Goal: Information Seeking & Learning: Learn about a topic

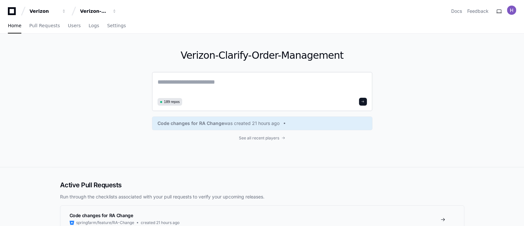
click at [246, 85] on textarea at bounding box center [262, 86] width 209 height 18
paste textarea "**********"
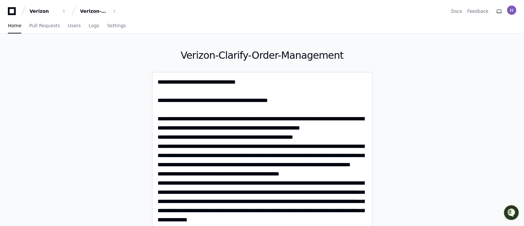
scroll to position [15, 0]
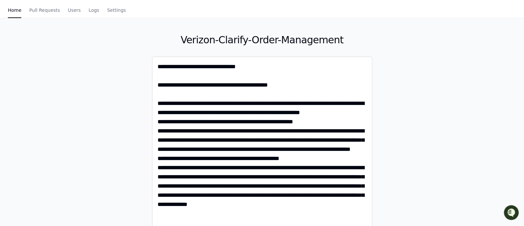
click at [159, 67] on textarea "**********" at bounding box center [262, 149] width 209 height 174
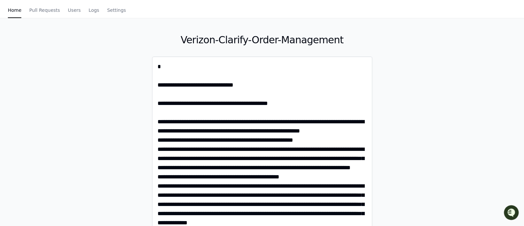
paste textarea "**********"
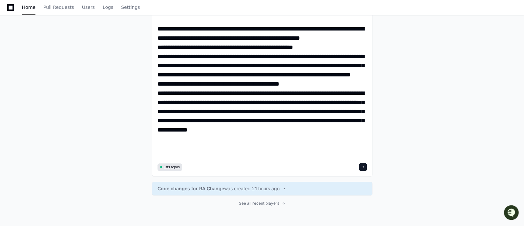
scroll to position [116, 0]
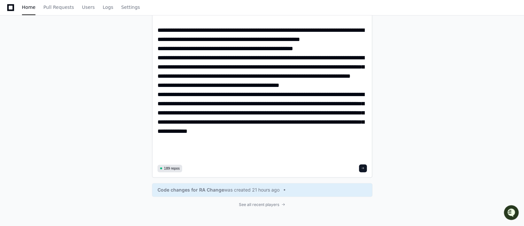
type textarea "**********"
click at [363, 168] on span at bounding box center [362, 168] width 3 height 3
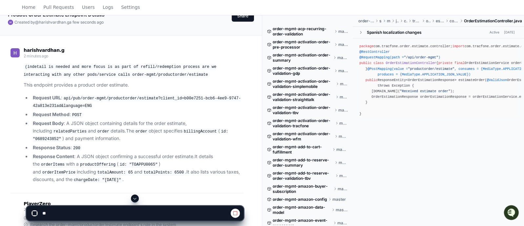
scroll to position [42, 0]
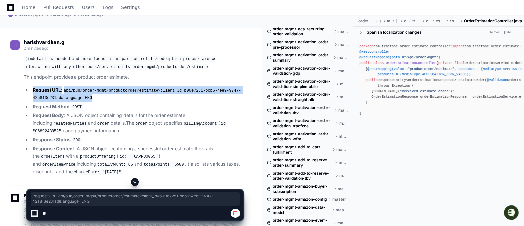
drag, startPoint x: 30, startPoint y: 90, endPoint x: 89, endPoint y: 96, distance: 59.0
click at [89, 96] on ul "Request URL : api/pub/order-mgmt/productorder/estimate?client_id=b00e7251-bcb6-…" at bounding box center [134, 131] width 220 height 90
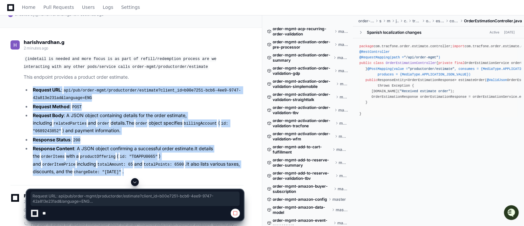
drag, startPoint x: 46, startPoint y: 168, endPoint x: 32, endPoint y: 88, distance: 81.8
click at [32, 88] on ul "Request URL : api/pub/order-mgmt/productorder/estimate?client_id=b00e7251-bcb6-…" at bounding box center [134, 131] width 220 height 90
copy ul "Request URL : api/pub/order-mgmt/productorder/estimate?client_id=b00e7251-bcb6-…"
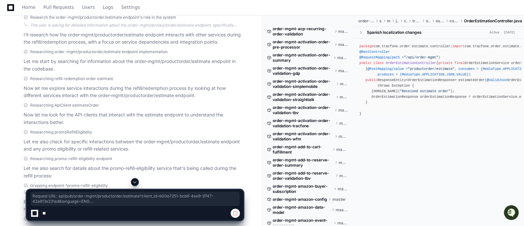
scroll to position [240, 0]
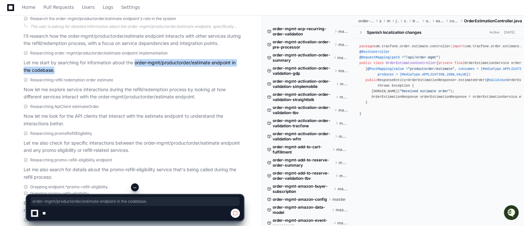
drag, startPoint x: 135, startPoint y: 60, endPoint x: 54, endPoint y: 66, distance: 81.0
click at [54, 66] on p "Let me start by searching for information about the order-mgmt/productorder/est…" at bounding box center [134, 66] width 220 height 15
copy p "order-mgmt/productorder/estimate endpoint in the codebase."
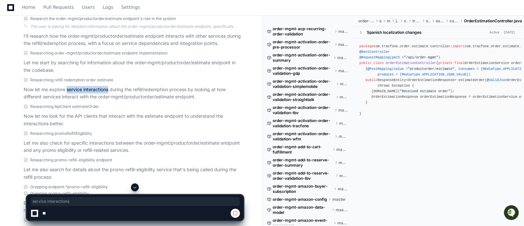
drag, startPoint x: 67, startPoint y: 87, endPoint x: 108, endPoint y: 86, distance: 41.7
click at [108, 86] on p "Now let me explore service interactions during the refill/redemption process by…" at bounding box center [134, 93] width 220 height 15
copy p "service interactions"
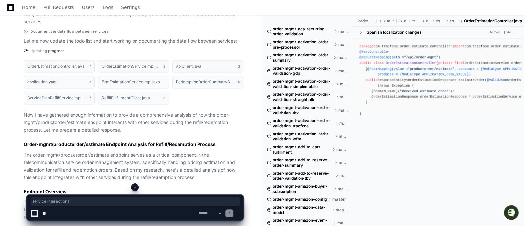
scroll to position [573, 0]
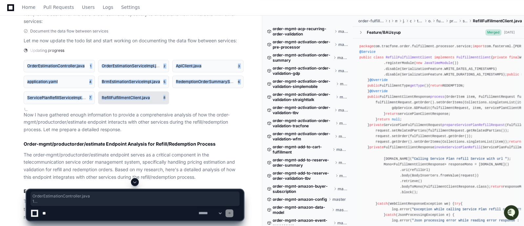
drag, startPoint x: 23, startPoint y: 61, endPoint x: 167, endPoint y: 94, distance: 148.1
copy div "OrderEstimationController.java 1 OrderEstimationServiceImpl.java 2 ApiClient.ja…"
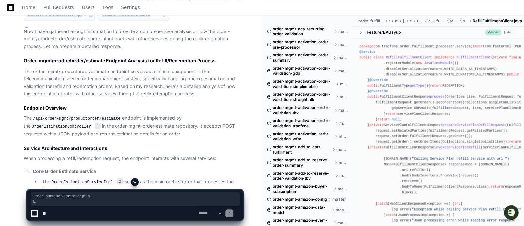
scroll to position [661, 0]
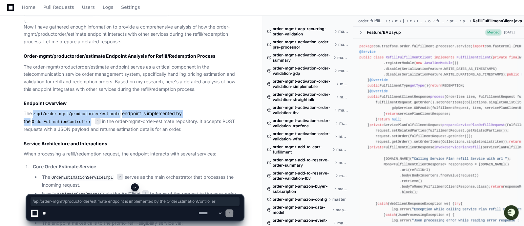
drag, startPoint x: 34, startPoint y: 109, endPoint x: 244, endPoint y: 110, distance: 210.1
copy p "/api/order-mgmt/productorder/estimate endpoint is implemented by the OrderEstim…"
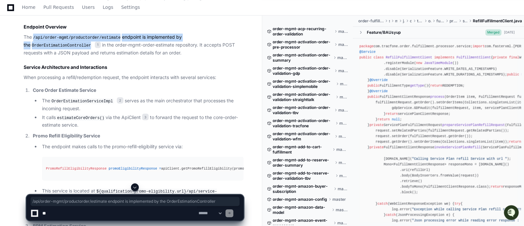
scroll to position [738, 0]
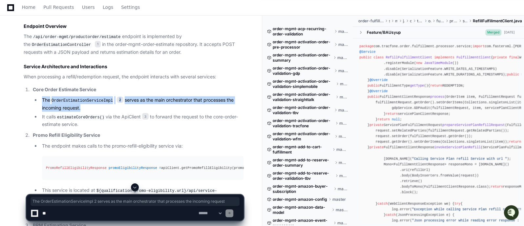
drag, startPoint x: 80, startPoint y: 103, endPoint x: 41, endPoint y: 96, distance: 39.7
click at [41, 96] on li "The OrderEstimationServiceImpl 2 serves as the main orchestrator that processes…" at bounding box center [142, 103] width 204 height 15
copy li "The OrderEstimationServiceImpl 2 serves as the main orchestrator that processes…"
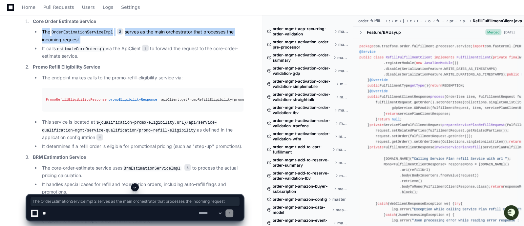
scroll to position [811, 0]
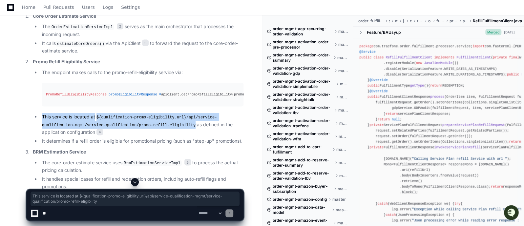
drag, startPoint x: 41, startPoint y: 111, endPoint x: 152, endPoint y: 119, distance: 111.6
click at [152, 119] on li "This service is located at ${qualification-promo-eligibility.url}/api/service-q…" at bounding box center [142, 124] width 204 height 23
copy li "This service is located at ${qualification-promo-eligibility.url}/api/service-q…"
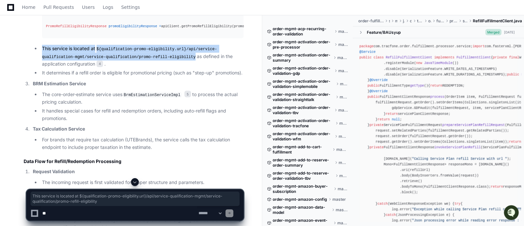
scroll to position [881, 0]
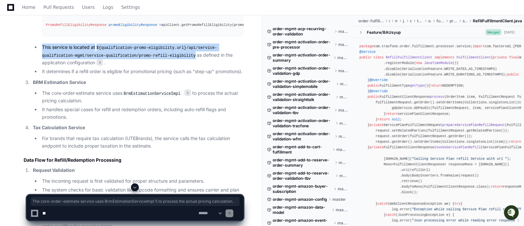
drag, startPoint x: 40, startPoint y: 94, endPoint x: 89, endPoint y: 103, distance: 49.7
click at [89, 103] on li "The core-order-estimate service uses BrmEstimationServiceImpl 5 to process the …" at bounding box center [142, 97] width 204 height 15
copy li "The core-order-estimate service uses BrmEstimationServiceImpl 5 to process the …"
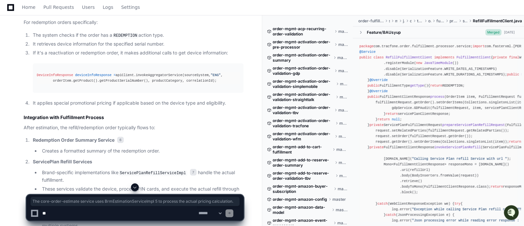
scroll to position [1385, 0]
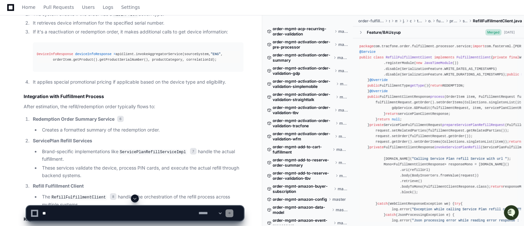
click at [42, 153] on li "Brand-specific implementations like ServicePlanRefillServiceImpl 7 handle the a…" at bounding box center [142, 155] width 204 height 15
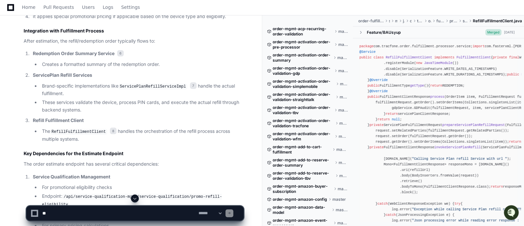
scroll to position [1451, 0]
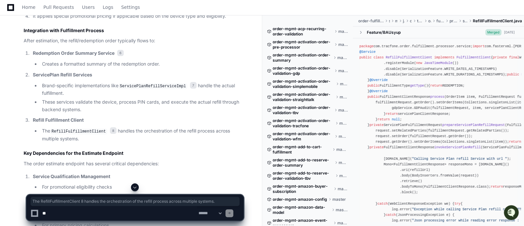
drag, startPoint x: 41, startPoint y: 132, endPoint x: 84, endPoint y: 140, distance: 43.5
click at [84, 140] on li "The RefillFulfillmentClient 8 handles the orchestration of the refill process a…" at bounding box center [142, 134] width 204 height 15
copy li "The RefillFulfillmentClient 8 handles the orchestration of the refill process a…"
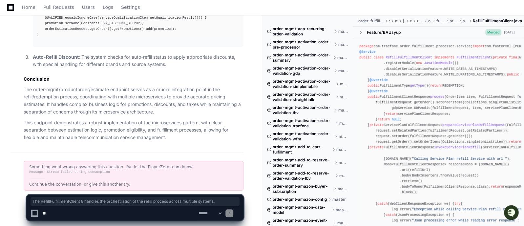
scroll to position [1843, 0]
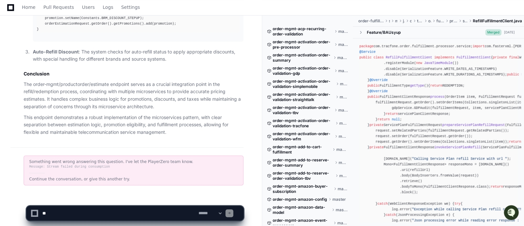
click at [126, 209] on textarea at bounding box center [119, 213] width 156 height 14
type textarea "**********"
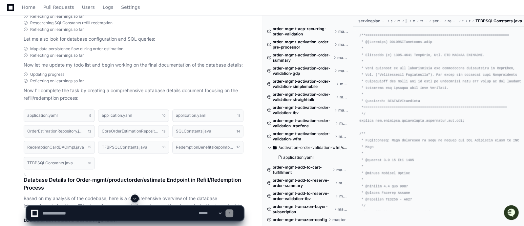
scroll to position [2127, 0]
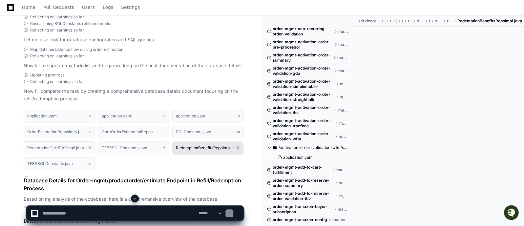
drag, startPoint x: 24, startPoint y: 121, endPoint x: 184, endPoint y: 137, distance: 159.9
click at [184, 137] on div "application.yaml 9 application.yaml 10 application.yaml 11 OrderEstimationRepos…" at bounding box center [134, 140] width 220 height 68
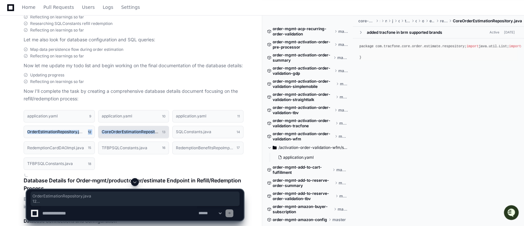
drag, startPoint x: 12, startPoint y: 120, endPoint x: 160, endPoint y: 122, distance: 147.4
copy div "OrderEstimationRepository.java 12 CoreOrderEstimationRepository"
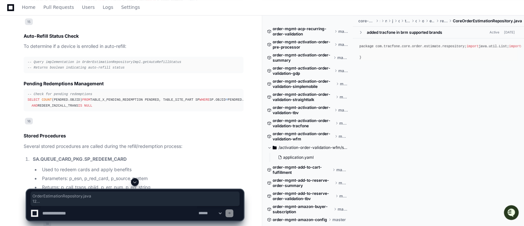
scroll to position [3528, 0]
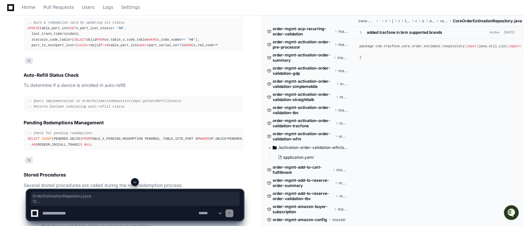
click at [80, 211] on textarea at bounding box center [119, 213] width 156 height 14
type textarea "**********"
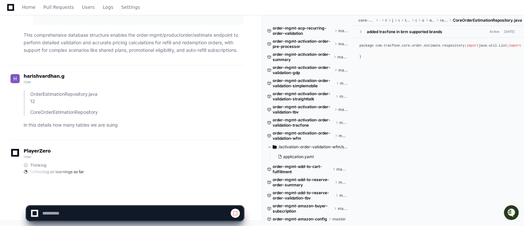
scroll to position [4225, 0]
click at [135, 197] on app-app-chat-input at bounding box center [135, 208] width 218 height 26
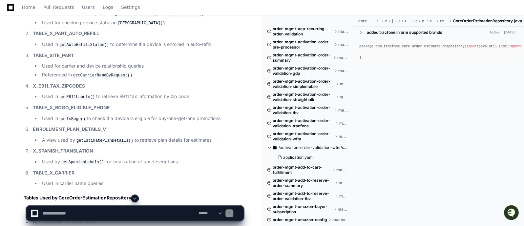
scroll to position [4437, 0]
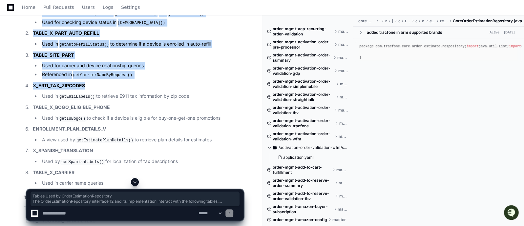
drag, startPoint x: 25, startPoint y: 50, endPoint x: 85, endPoint y: 166, distance: 130.5
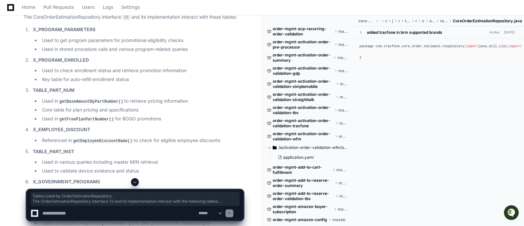
scroll to position [4621, 0]
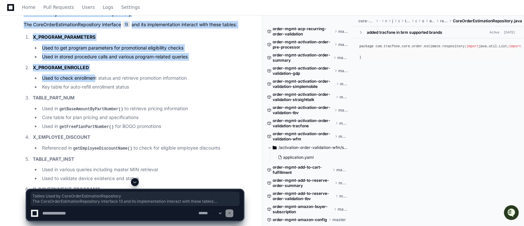
drag, startPoint x: 22, startPoint y: 89, endPoint x: 96, endPoint y: 154, distance: 99.1
click at [96, 154] on div "Thinking Reflecting on learnings so far OrderEstimationRepository Interface Cor…" at bounding box center [127, 89] width 233 height 789
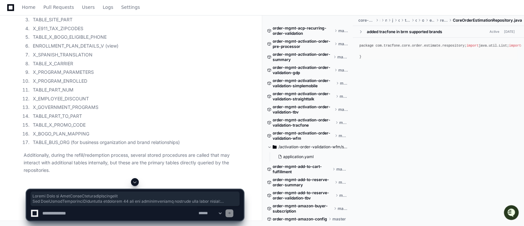
scroll to position [5006, 0]
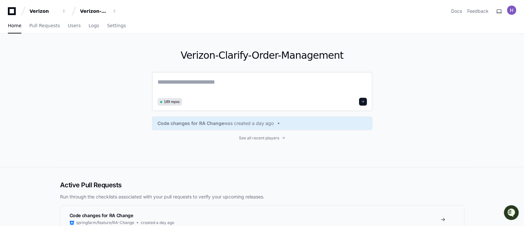
click at [187, 84] on textarea at bounding box center [262, 86] width 209 height 18
paste textarea "**********"
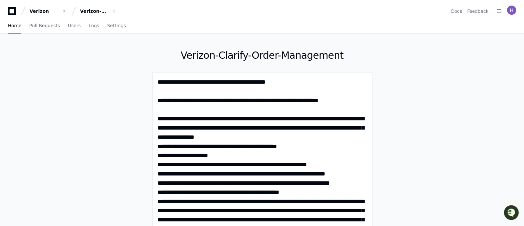
scroll to position [34, 0]
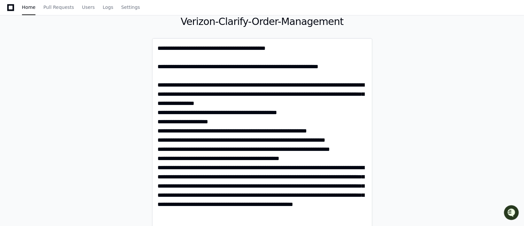
click at [157, 49] on div "189 repos" at bounding box center [262, 144] width 221 height 213
click at [159, 48] on textarea at bounding box center [262, 140] width 209 height 192
click at [165, 56] on textarea at bounding box center [262, 149] width 209 height 210
paste textarea "**********"
type textarea "**********"
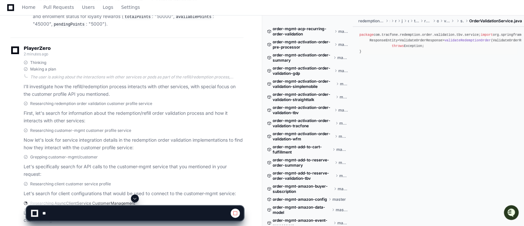
scroll to position [272, 0]
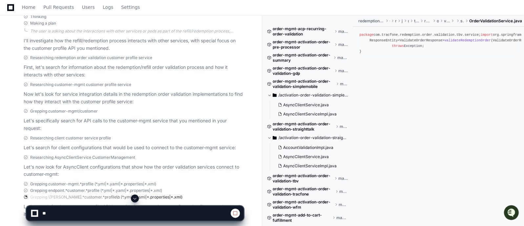
click at [134, 199] on span at bounding box center [134, 198] width 5 height 5
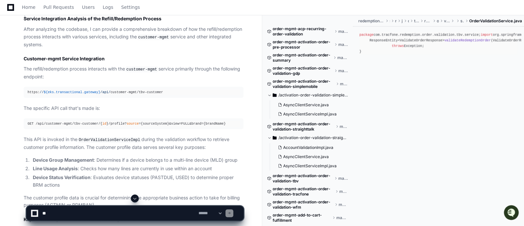
scroll to position [878, 0]
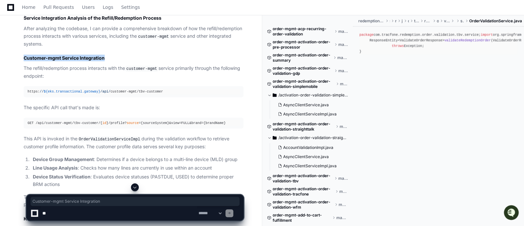
drag, startPoint x: 23, startPoint y: 53, endPoint x: 123, endPoint y: 54, distance: 100.5
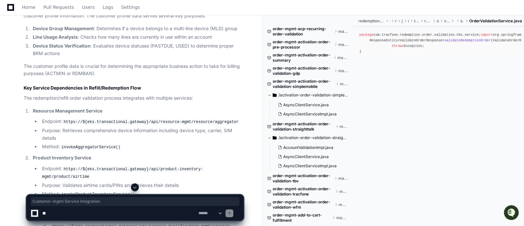
scroll to position [1010, 0]
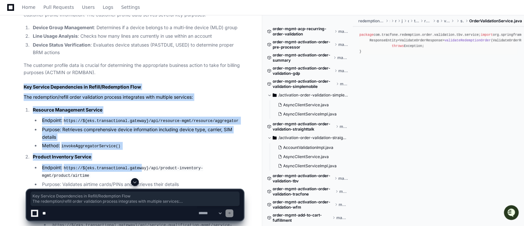
drag, startPoint x: 22, startPoint y: 84, endPoint x: 137, endPoint y: 162, distance: 139.4
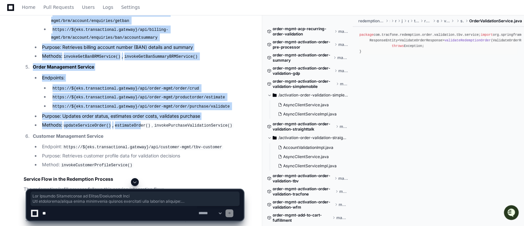
scroll to position [1332, 0]
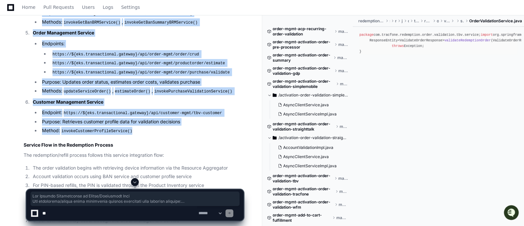
copy article "Key Service Dependencies in Refill/Redemption Flow The redemption/refill order …"
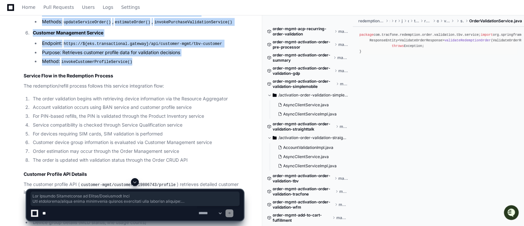
scroll to position [1402, 0]
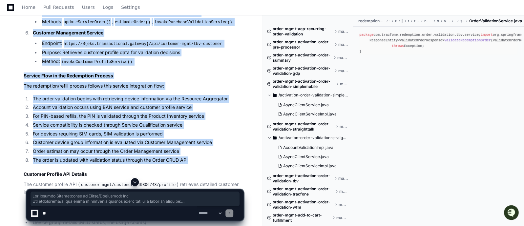
copy article "Key Service Dependencies in Refill/Redemption Flow The redemption/refill order …"
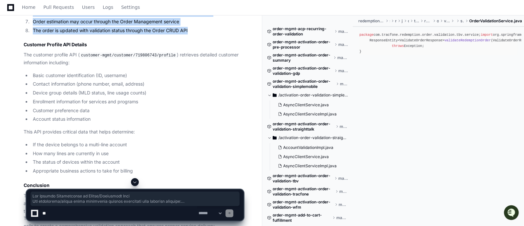
scroll to position [1562, 0]
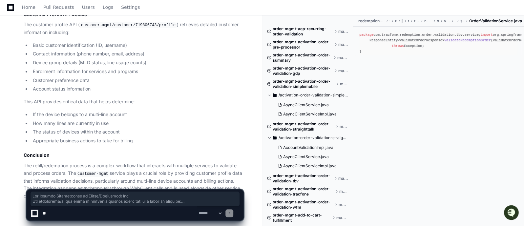
click at [96, 212] on textarea at bounding box center [119, 213] width 156 height 14
type textarea "**********"
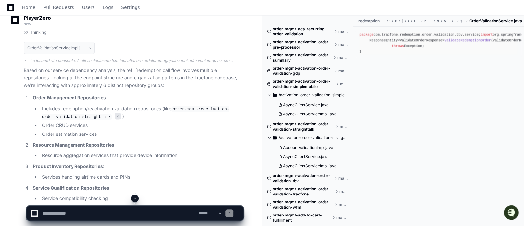
scroll to position [2161, 0]
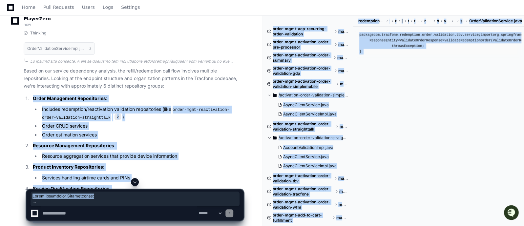
drag, startPoint x: 32, startPoint y: 72, endPoint x: 111, endPoint y: 189, distance: 141.6
click at [127, 185] on p "Service Qualification Repositories :" at bounding box center [138, 189] width 211 height 8
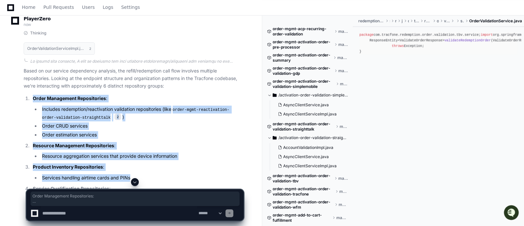
drag, startPoint x: 31, startPoint y: 71, endPoint x: 135, endPoint y: 154, distance: 132.6
click at [135, 154] on ol "Order Management Repositories : Includes redemption/reactivation validation rep…" at bounding box center [134, 179] width 220 height 169
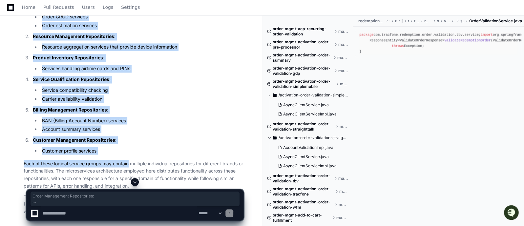
scroll to position [2285, 0]
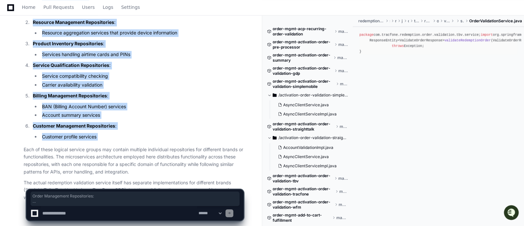
copy article "Order Management Repositories : Includes redemption/reactivation validation rep…"
